Goal: Task Accomplishment & Management: Use online tool/utility

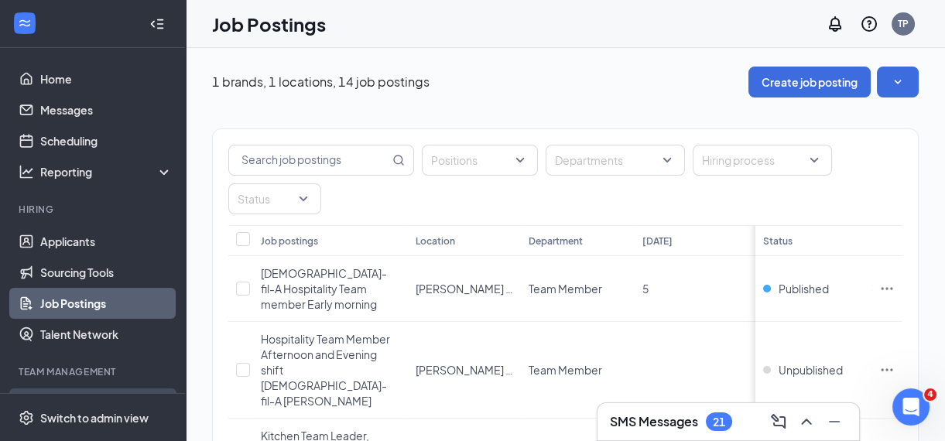
click at [100, 396] on div "Onboarding" at bounding box center [99, 403] width 119 height 15
click at [139, 396] on div "Onboarding" at bounding box center [99, 403] width 119 height 15
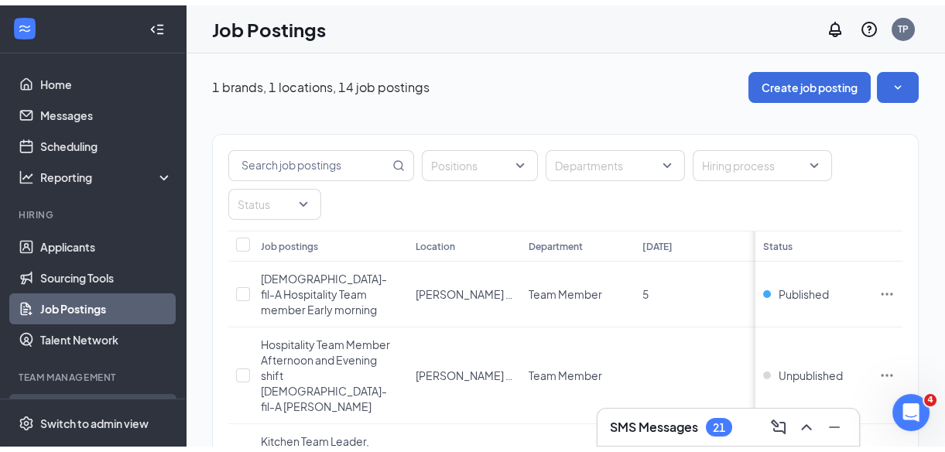
scroll to position [114, 0]
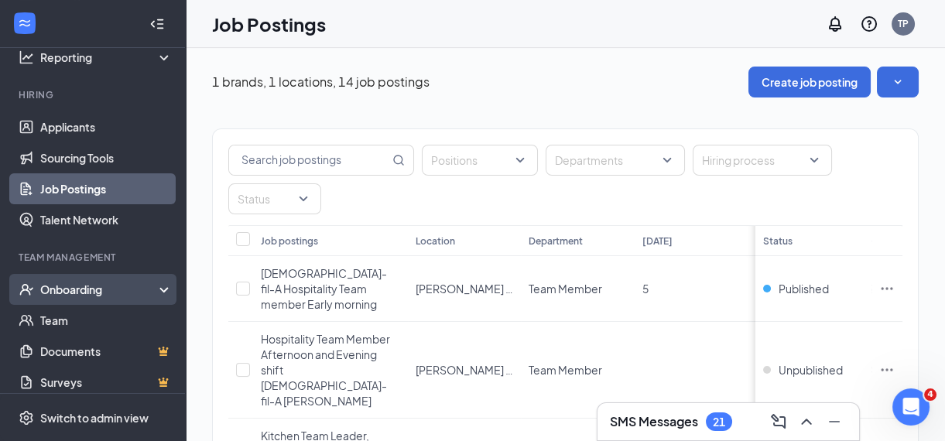
click at [139, 286] on div "Onboarding" at bounding box center [99, 289] width 119 height 15
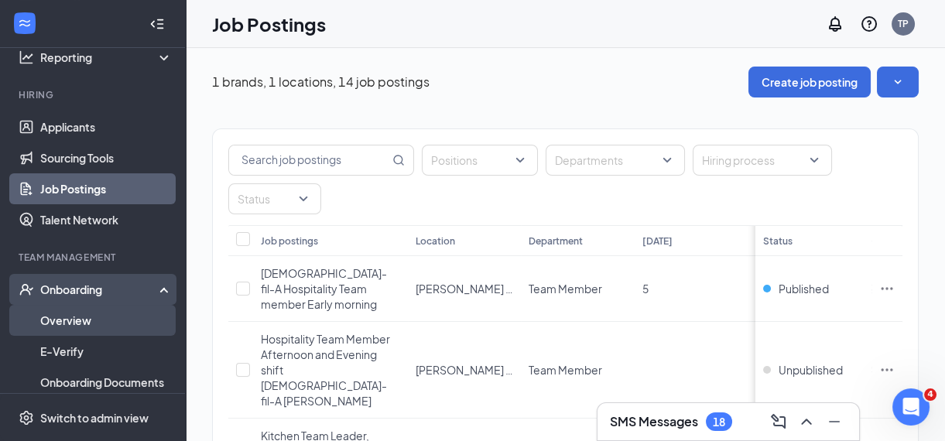
click at [70, 320] on link "Overview" at bounding box center [106, 320] width 132 height 31
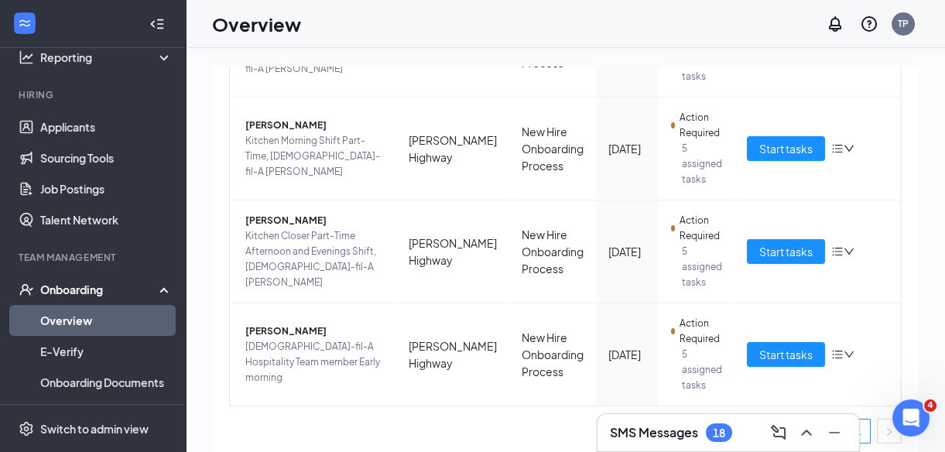
scroll to position [495, 0]
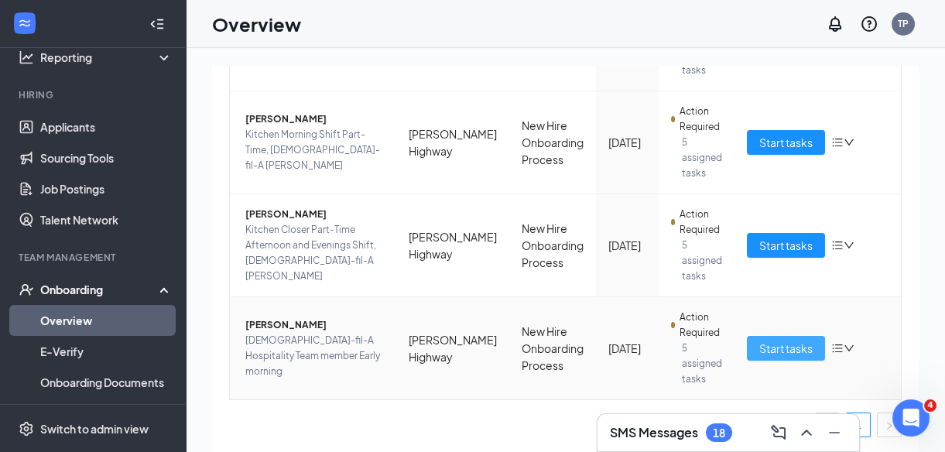
click at [761, 347] on span "Start tasks" at bounding box center [785, 348] width 53 height 17
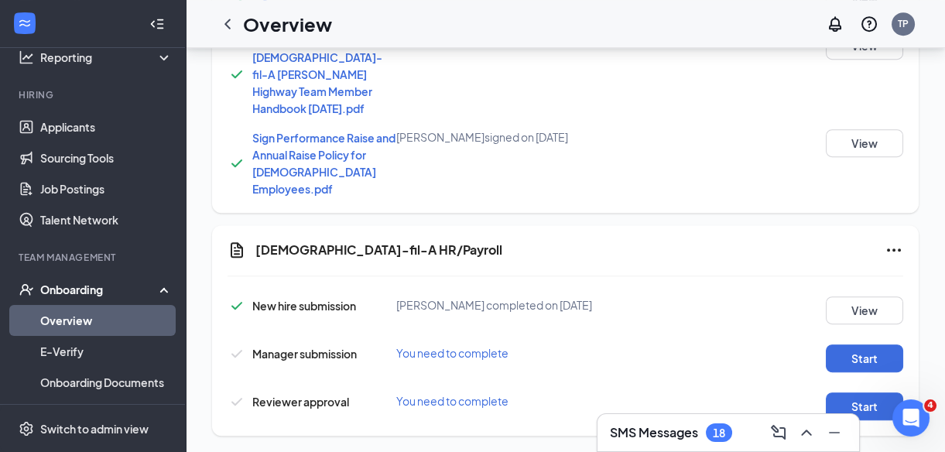
scroll to position [1501, 0]
